Goal: Information Seeking & Learning: Learn about a topic

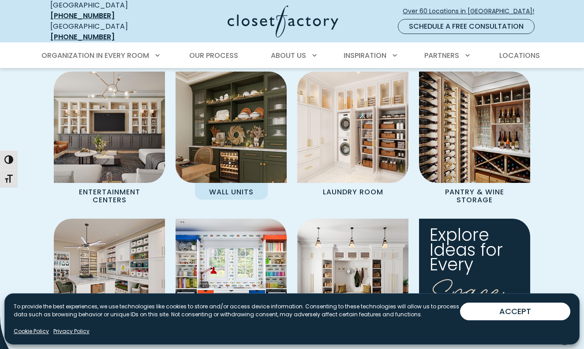
scroll to position [858, 0]
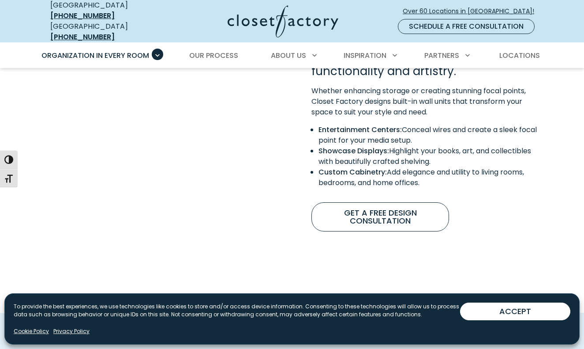
scroll to position [776, 0]
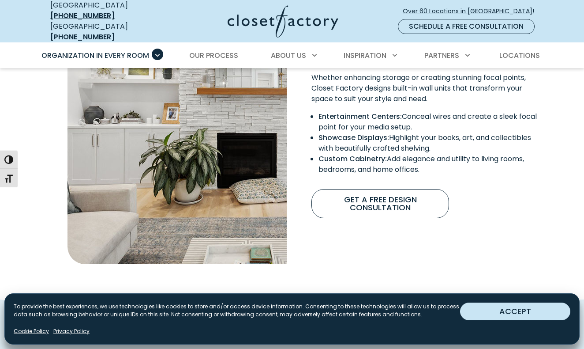
click at [531, 314] on button "ACCEPT" at bounding box center [515, 311] width 110 height 18
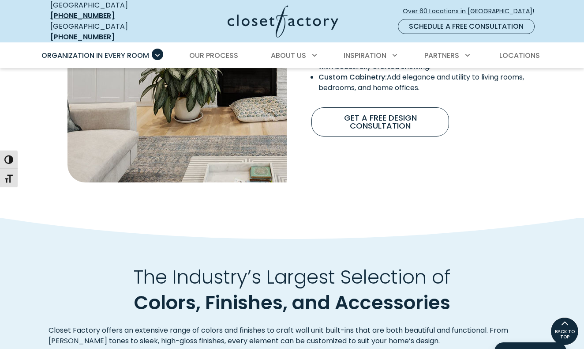
scroll to position [857, 0]
click at [244, 49] on span "Primary Menu" at bounding box center [245, 54] width 11 height 11
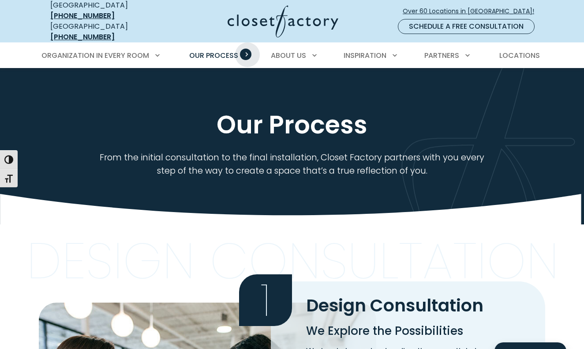
click at [248, 49] on span "Primary Menu" at bounding box center [245, 54] width 11 height 11
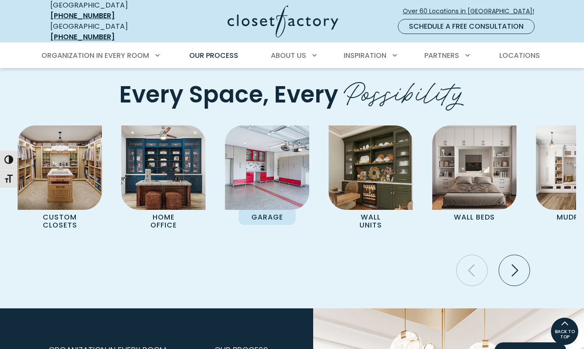
scroll to position [1809, 0]
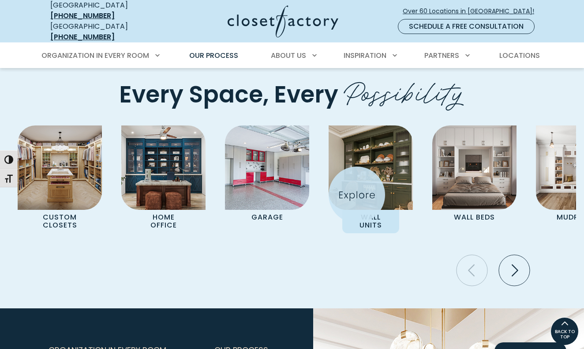
click at [357, 195] on img "Pages Gallery" at bounding box center [371, 167] width 84 height 84
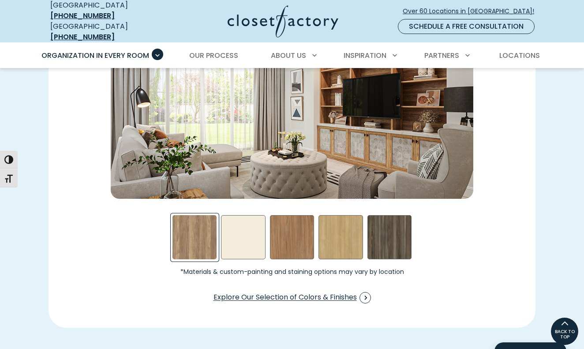
scroll to position [1274, 0]
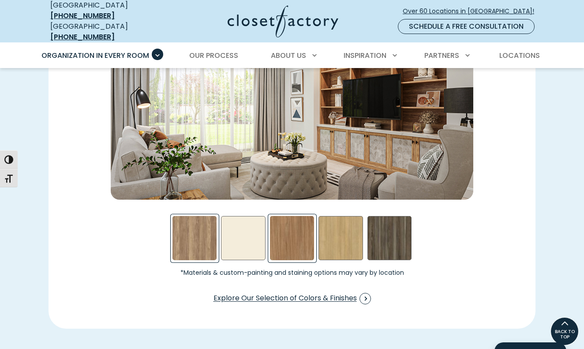
click at [290, 241] on div "Nutmeg Swatch" at bounding box center [292, 238] width 45 height 45
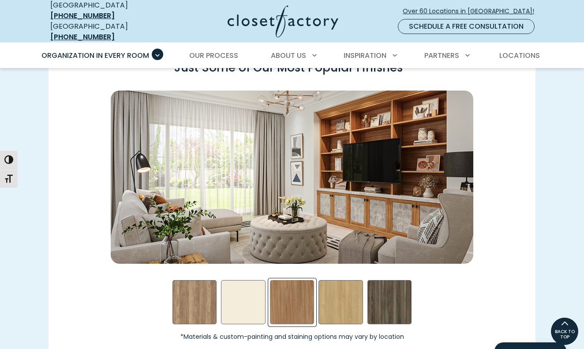
scroll to position [1212, 0]
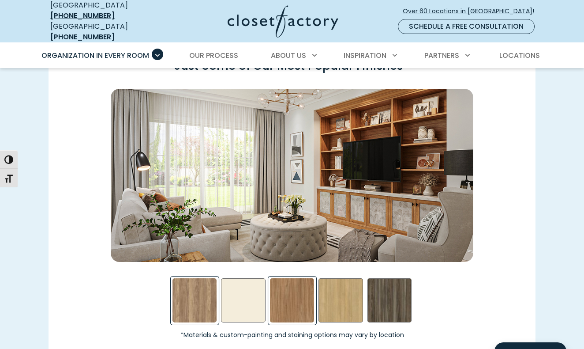
click at [185, 297] on div "Apres Ski Swatch" at bounding box center [195, 300] width 45 height 45
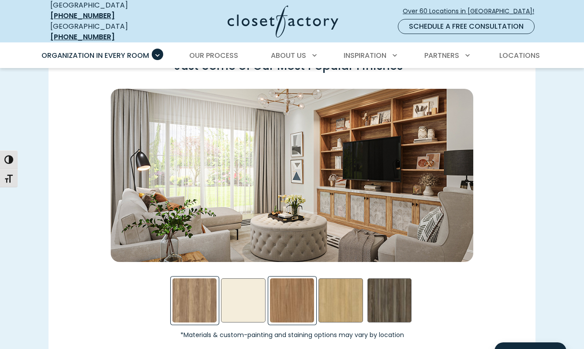
click at [302, 312] on div "Nutmeg Swatch" at bounding box center [292, 300] width 45 height 45
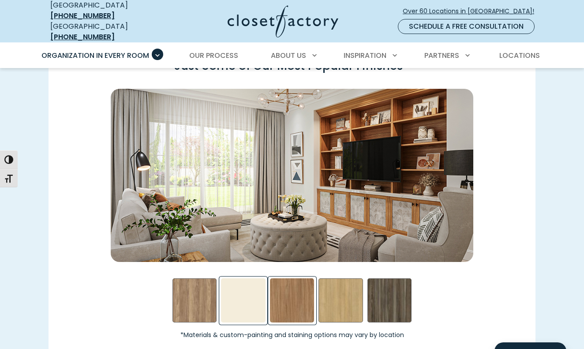
click at [248, 306] on div "Almond Swatch" at bounding box center [243, 300] width 45 height 45
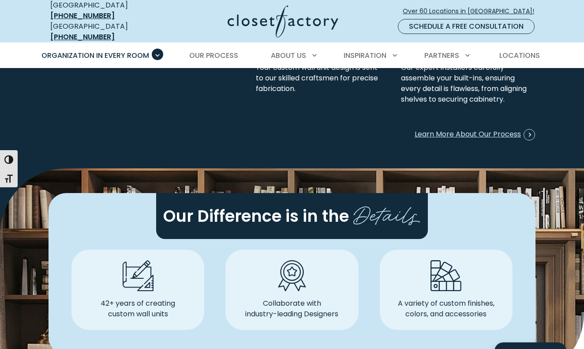
scroll to position [2416, 0]
